Goal: Transaction & Acquisition: Purchase product/service

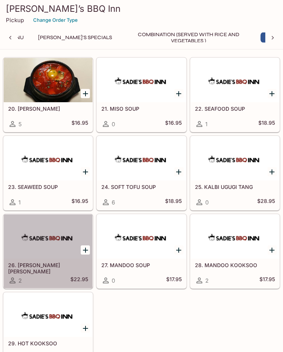
scroll to position [1098, 0]
click at [32, 252] on div at bounding box center [48, 236] width 89 height 44
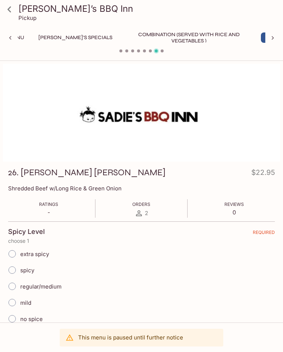
scroll to position [0, 85]
click at [10, 6] on icon at bounding box center [9, 9] width 13 height 13
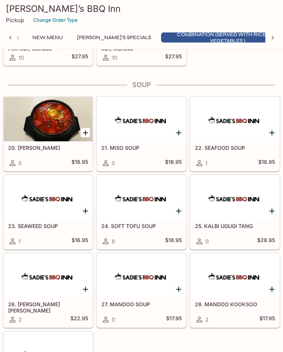
scroll to position [1059, 0]
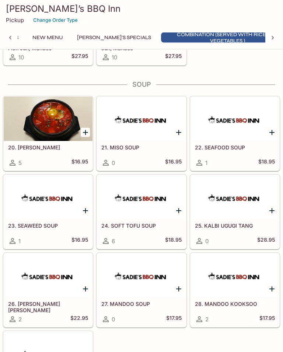
click at [164, 223] on h5 "24. SOFT TOFU SOUP" at bounding box center [141, 226] width 80 height 6
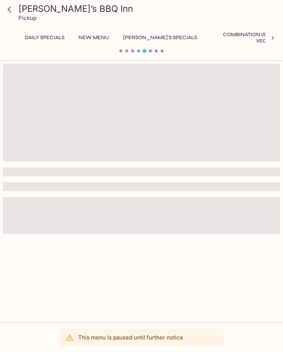
scroll to position [0, 85]
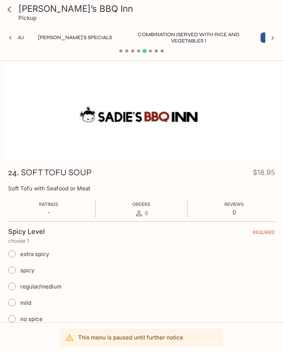
click at [9, 10] on icon at bounding box center [9, 9] width 13 height 13
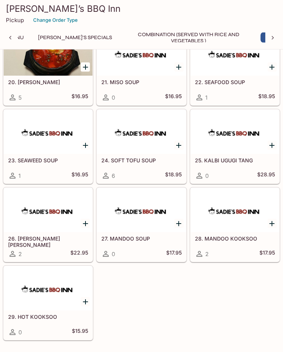
scroll to position [1125, 0]
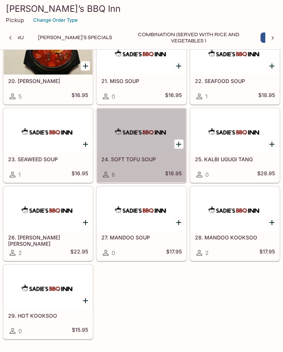
click at [151, 153] on div at bounding box center [141, 130] width 89 height 44
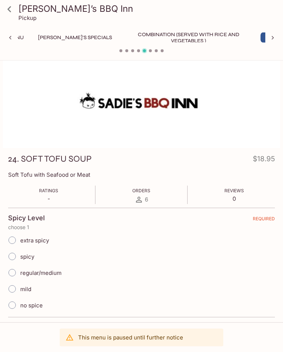
scroll to position [13, 0]
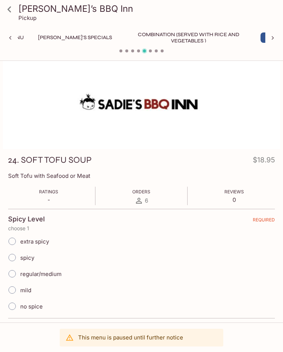
click at [13, 3] on icon at bounding box center [9, 9] width 13 height 13
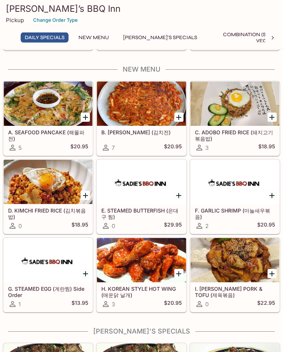
scroll to position [210, 0]
click at [52, 18] on button "Change Order Type" at bounding box center [55, 19] width 51 height 11
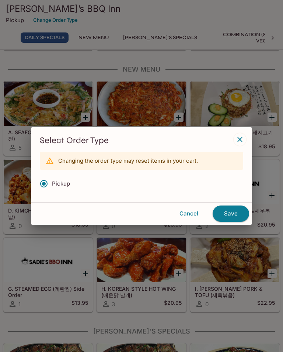
click at [229, 214] on button "Save" at bounding box center [231, 214] width 37 height 16
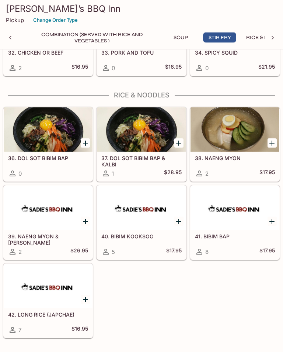
scroll to position [1494, 0]
click at [64, 158] on h5 "36. DOL SOT BIBIM BAP" at bounding box center [48, 158] width 80 height 6
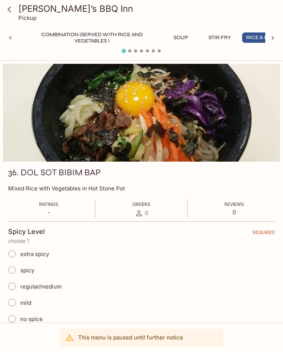
click at [14, 7] on icon at bounding box center [9, 9] width 13 height 13
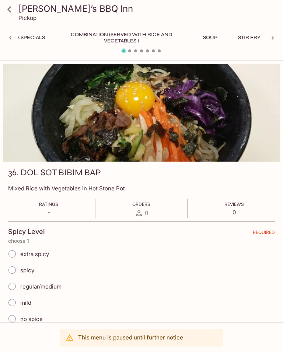
scroll to position [0, 182]
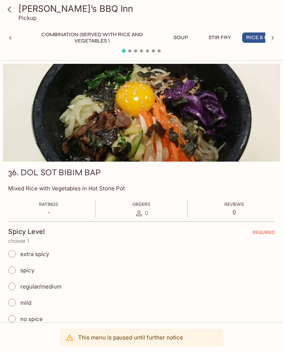
click at [263, 47] on div "Daily Specials New Menu [PERSON_NAME]'s Specials Combination (Served with Rice …" at bounding box center [142, 39] width 248 height 15
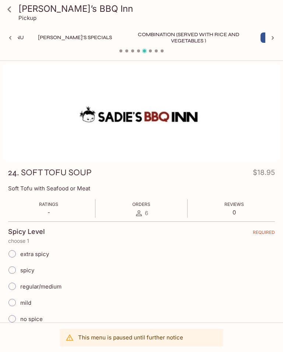
scroll to position [337, 0]
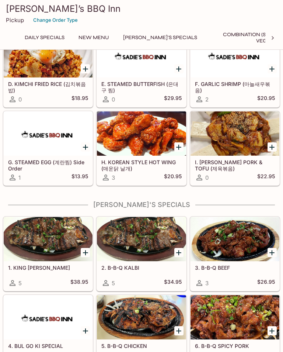
click at [32, 12] on h3 "[PERSON_NAME]’s BBQ Inn" at bounding box center [142, 8] width 272 height 11
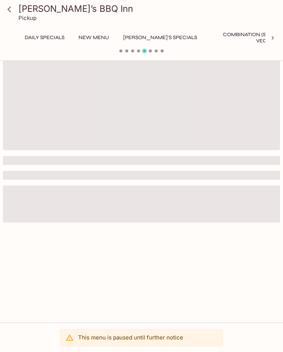
scroll to position [0, 85]
